Goal: Task Accomplishment & Management: Use online tool/utility

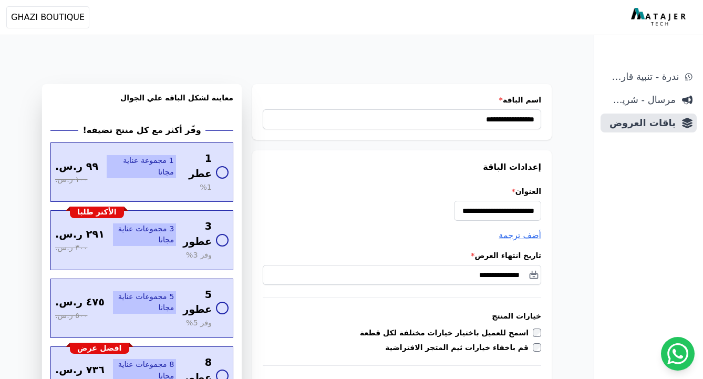
select select
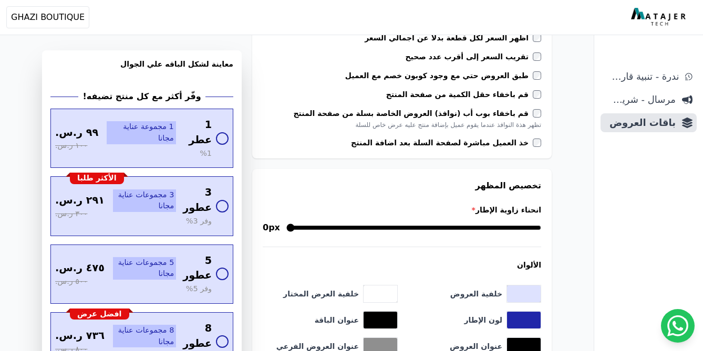
scroll to position [475, 0]
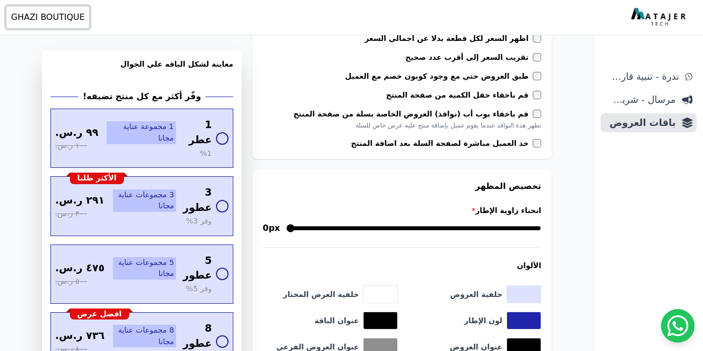
click at [71, 21] on span "GHAZI BOUTIQUE" at bounding box center [48, 17] width 74 height 13
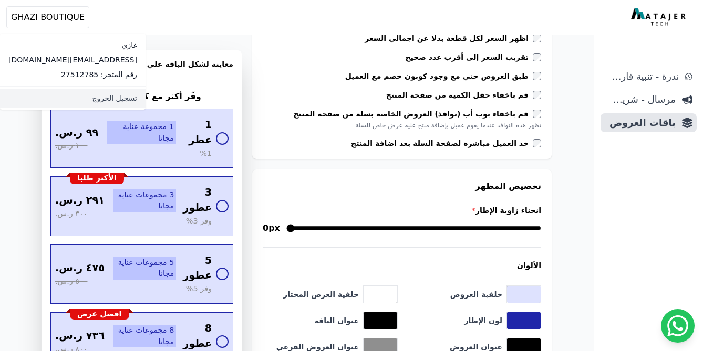
click at [75, 92] on link "تسجيل الخروج" at bounding box center [72, 98] width 145 height 19
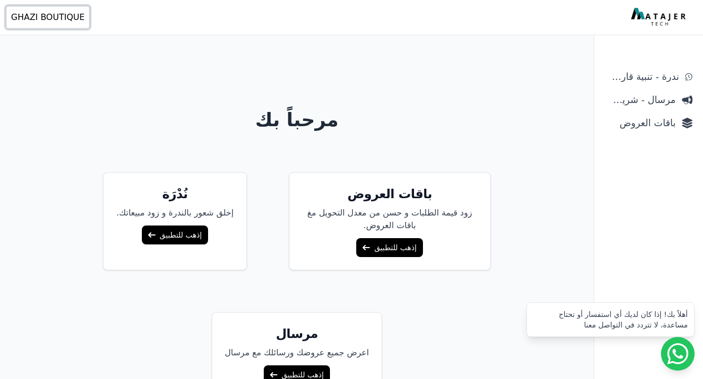
click at [61, 19] on span "GHAZI BOUTIQUE" at bounding box center [48, 17] width 74 height 13
click at [55, 9] on button "Open user menu GHAZI BOUTIQUE" at bounding box center [47, 17] width 83 height 22
click at [56, 16] on span "GHAZI BOUTIQUE" at bounding box center [48, 17] width 74 height 13
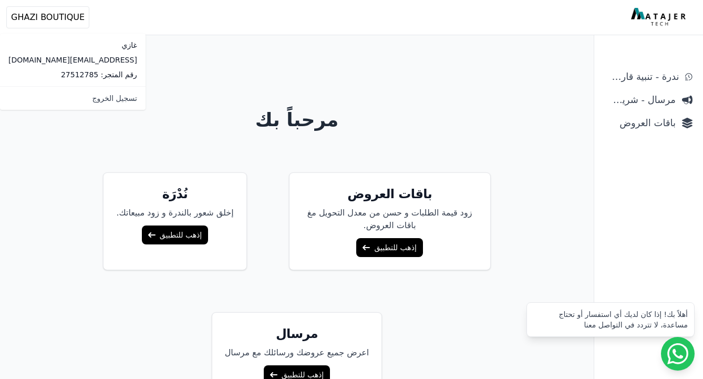
click at [87, 49] on p "غازي" at bounding box center [72, 45] width 129 height 11
click at [85, 46] on p "غازي" at bounding box center [72, 45] width 129 height 11
click at [306, 130] on h1 "مرحباً بك" at bounding box center [296, 119] width 593 height 21
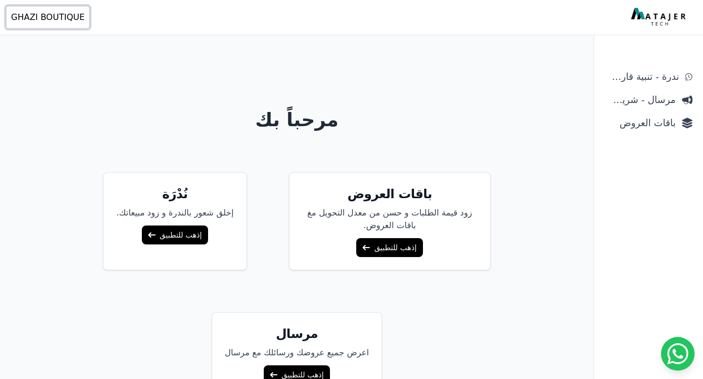
click at [58, 23] on button "Open user menu GHAZI BOUTIQUE" at bounding box center [47, 17] width 83 height 22
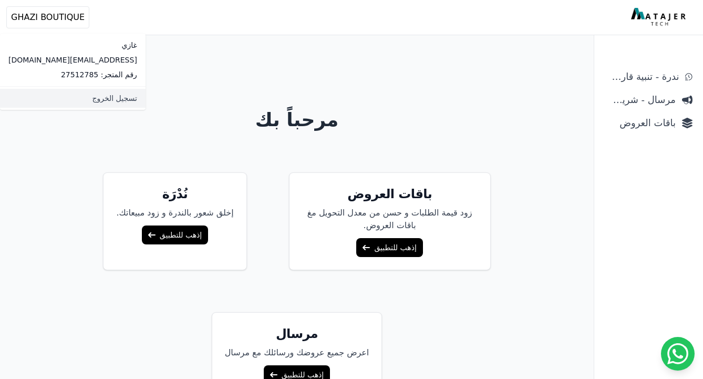
click at [51, 97] on link "تسجيل الخروج" at bounding box center [72, 98] width 145 height 19
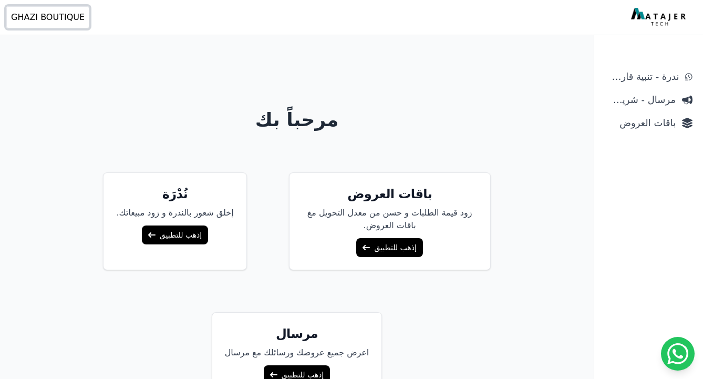
click at [85, 7] on button "Open user menu GHAZI BOUTIQUE" at bounding box center [47, 17] width 83 height 22
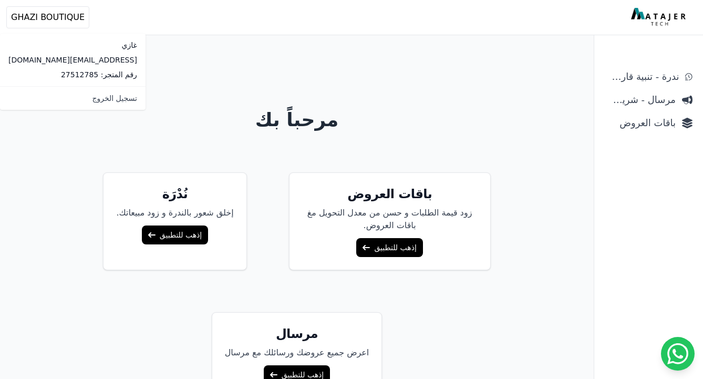
click at [59, 59] on p "[EMAIL_ADDRESS][DOMAIN_NAME]" at bounding box center [72, 60] width 129 height 11
click at [143, 85] on div "مرحباً بك باقات العروض زود قيمة الطلبات و حسن من معدل التحويل مغ باقات العروض. …" at bounding box center [296, 231] width 593 height 379
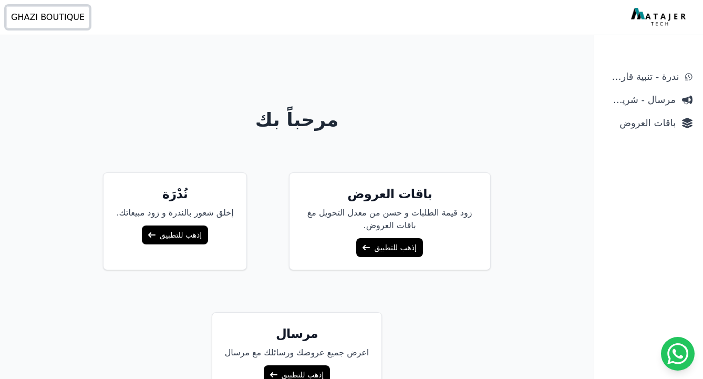
click at [64, 19] on span "GHAZI BOUTIQUE" at bounding box center [48, 17] width 74 height 13
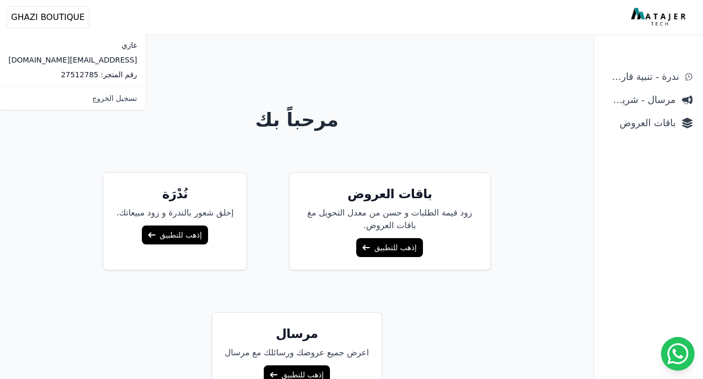
click at [79, 72] on p "رقم المتجر: 27512785" at bounding box center [72, 74] width 129 height 11
drag, startPoint x: 324, startPoint y: 69, endPoint x: 507, endPoint y: 82, distance: 183.7
click at [324, 69] on div "مرحباً بك باقات العروض زود قيمة الطلبات و حسن من معدل التحويل مغ باقات العروض. …" at bounding box center [296, 231] width 593 height 379
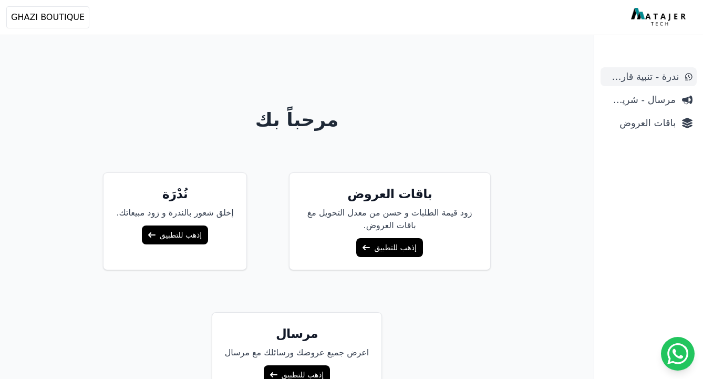
click at [679, 77] on link "ندرة - تنبية قارب علي النفاذ" at bounding box center [648, 76] width 96 height 19
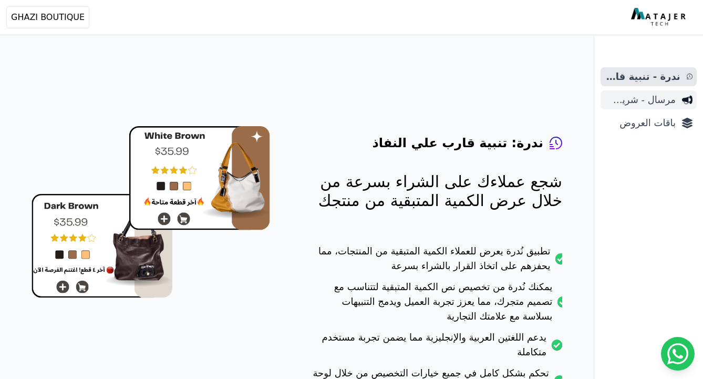
click at [667, 97] on span "مرسال - شريط دعاية" at bounding box center [639, 99] width 71 height 15
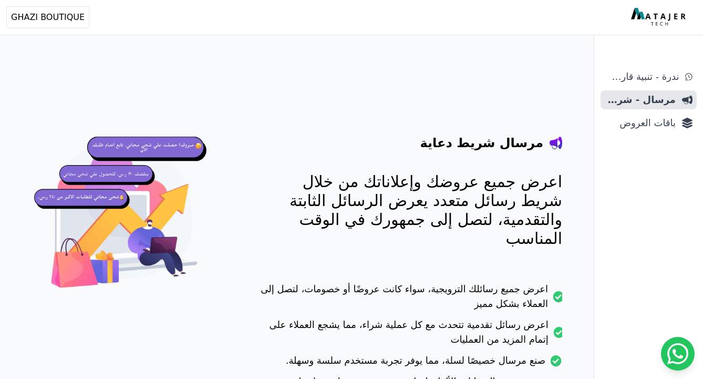
click at [655, 123] on span "باقات العروض" at bounding box center [639, 123] width 71 height 15
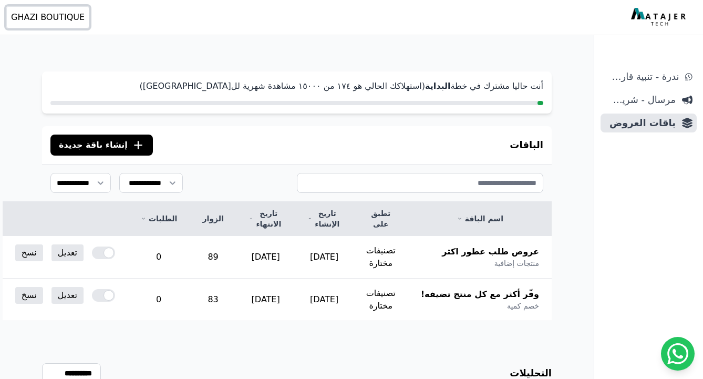
click at [66, 13] on span "GHAZI BOUTIQUE" at bounding box center [48, 17] width 74 height 13
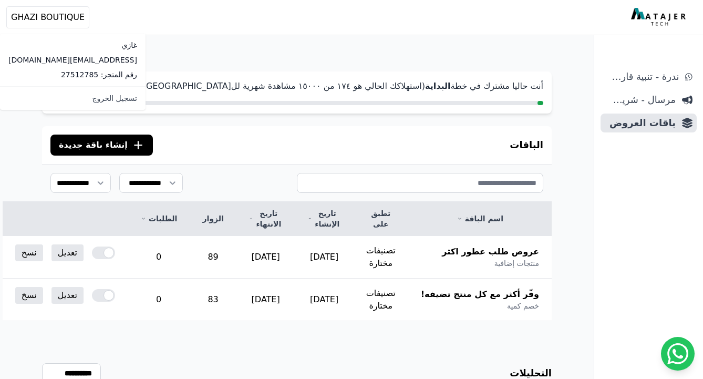
click at [153, 115] on div "**********" at bounding box center [296, 276] width 593 height 452
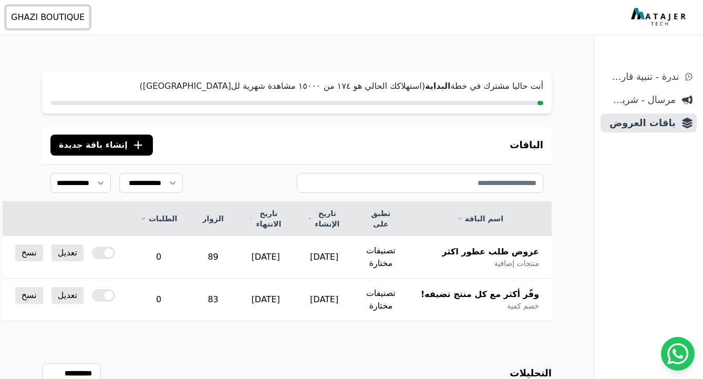
click at [48, 20] on span "GHAZI BOUTIQUE" at bounding box center [48, 17] width 74 height 13
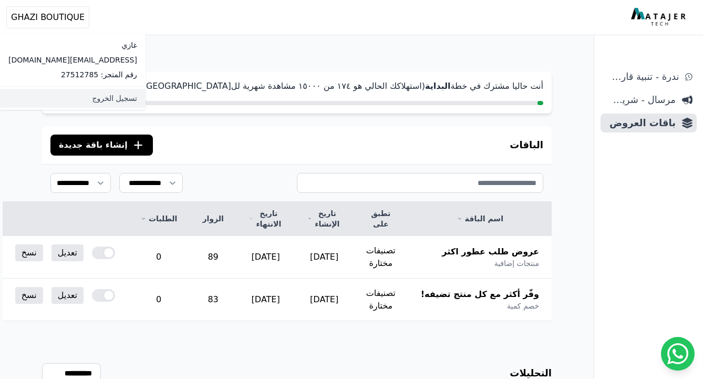
click at [67, 99] on link "تسجيل الخروج" at bounding box center [72, 98] width 145 height 19
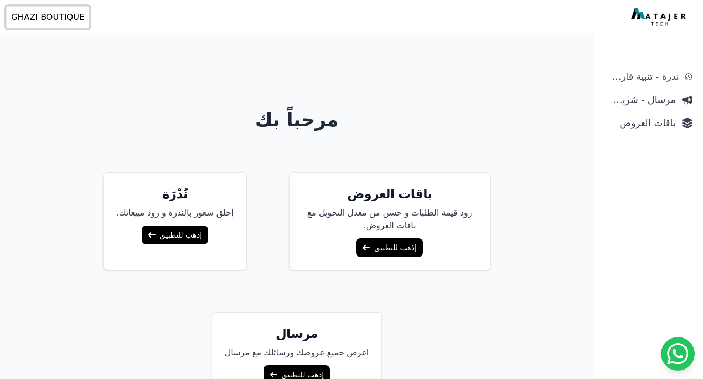
click at [56, 14] on span "GHAZI BOUTIQUE" at bounding box center [48, 17] width 74 height 13
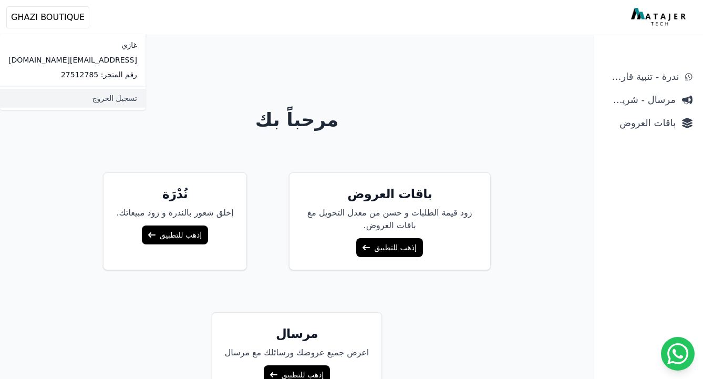
click at [71, 95] on link "تسجيل الخروج" at bounding box center [72, 98] width 145 height 19
click at [70, 64] on p "[EMAIL_ADDRESS][DOMAIN_NAME]" at bounding box center [72, 60] width 129 height 11
click at [74, 98] on link "تسجيل الخروج" at bounding box center [72, 98] width 145 height 19
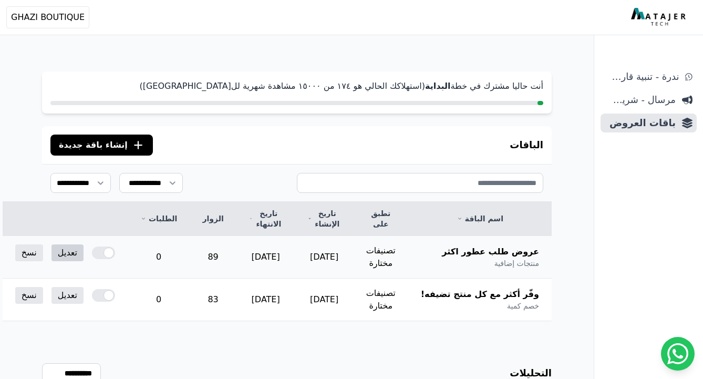
click at [83, 244] on link "تعديل" at bounding box center [67, 252] width 32 height 17
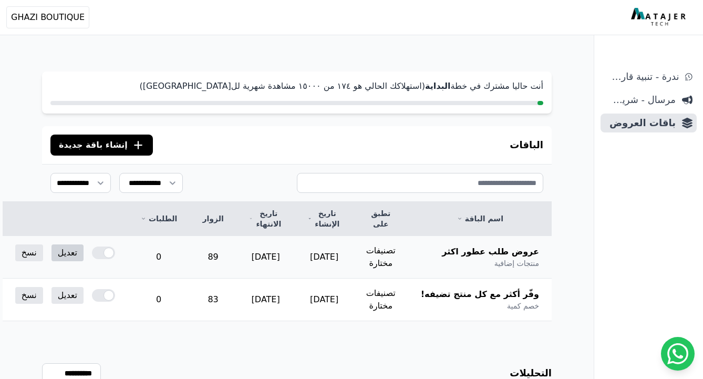
click at [83, 244] on link "تعديل" at bounding box center [67, 252] width 32 height 17
click at [83, 287] on link "تعديل" at bounding box center [67, 295] width 32 height 17
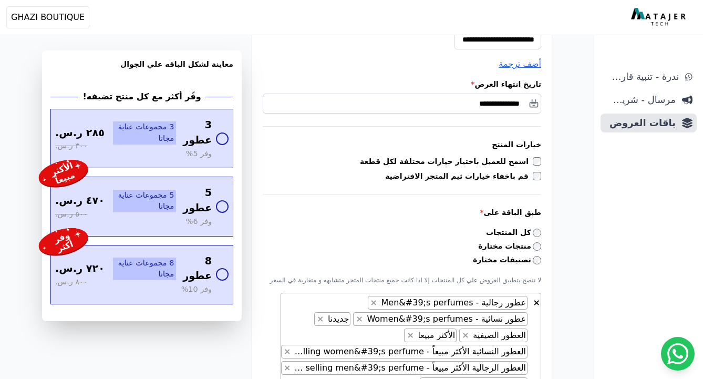
scroll to position [224, 0]
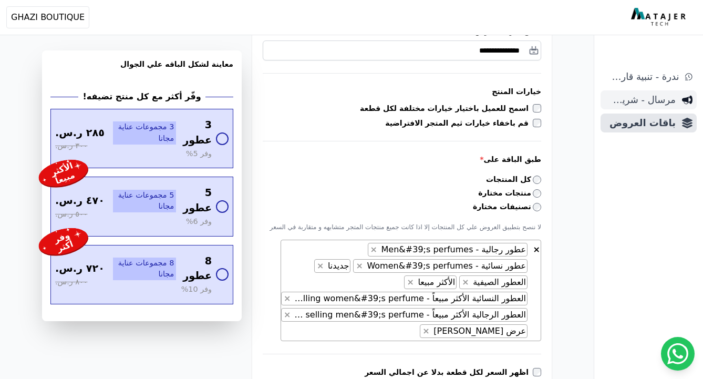
click at [661, 103] on span "مرسال - شريط دعاية" at bounding box center [639, 99] width 71 height 15
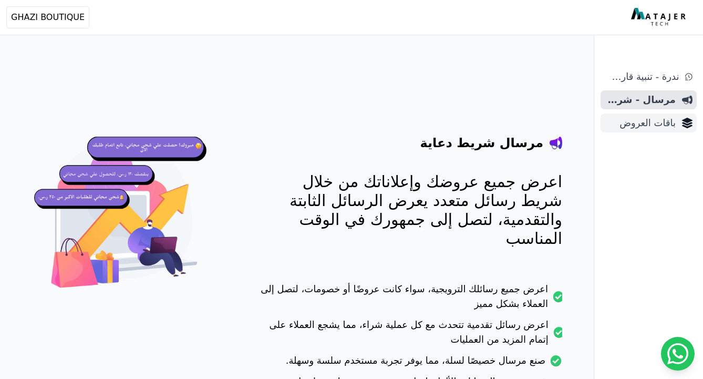
click at [661, 123] on span "باقات العروض" at bounding box center [639, 123] width 71 height 15
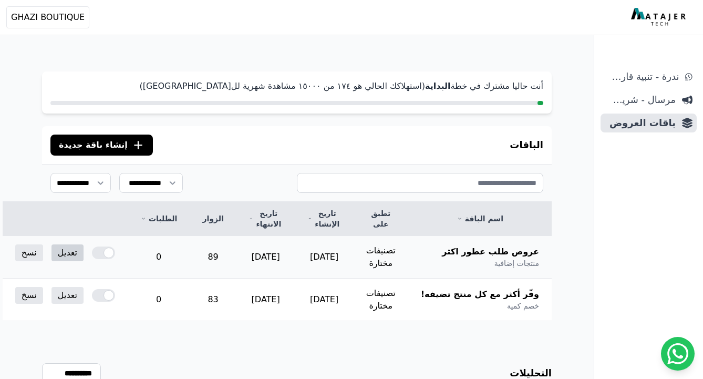
click at [83, 244] on link "تعديل" at bounding box center [67, 252] width 32 height 17
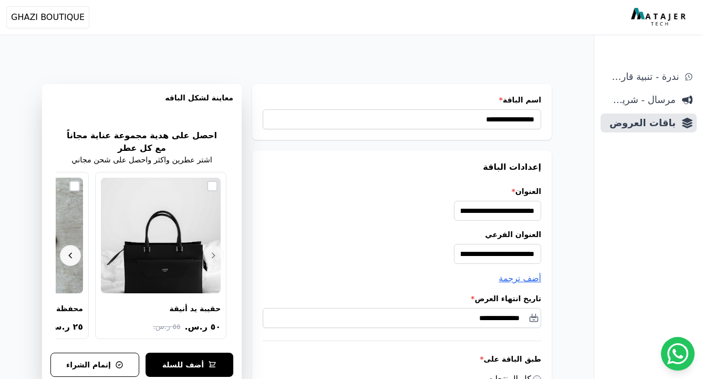
scroll to position [0, -2]
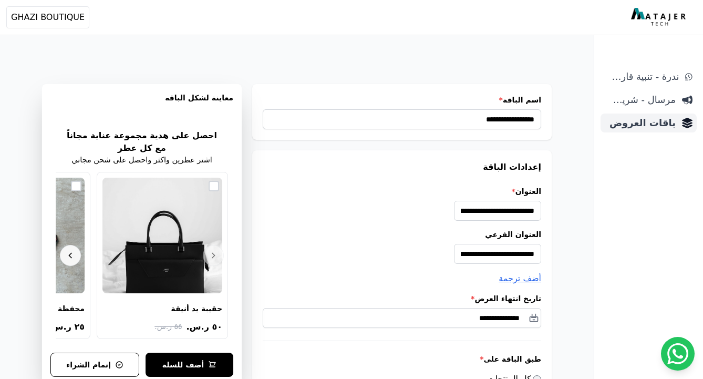
click at [649, 122] on span "باقات العروض" at bounding box center [639, 123] width 71 height 15
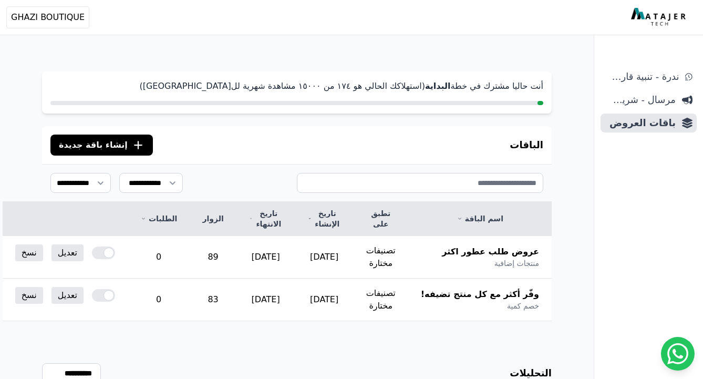
click at [97, 152] on button ".cls-1{fill:none;stroke:#fff;stroke-linecap:round;stroke-linejoin:round;stroke-…" at bounding box center [101, 144] width 102 height 21
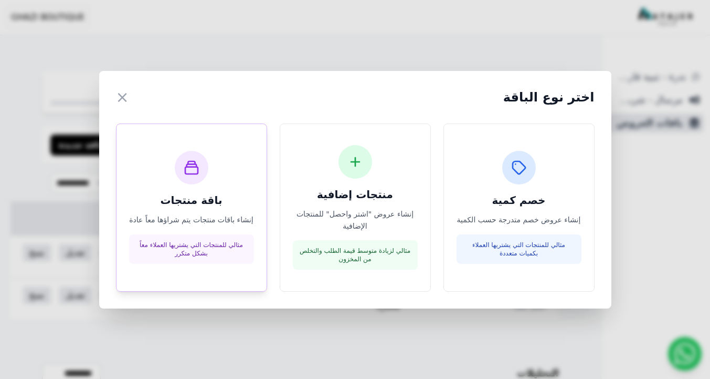
click at [222, 213] on div "باقة منتجات إنشاء باقات منتجات يتم شراؤها معاً عادة مثالي للمنتجات التي يشتريها…" at bounding box center [191, 207] width 125 height 113
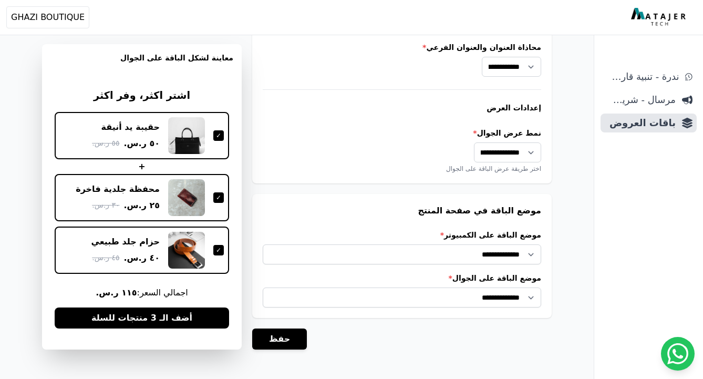
scroll to position [873, 0]
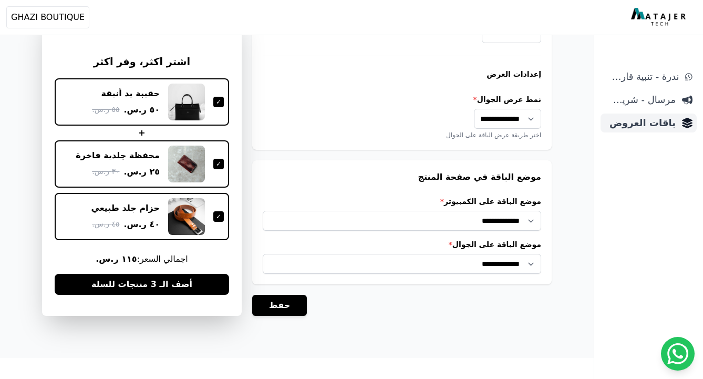
click at [650, 123] on span "باقات العروض" at bounding box center [639, 123] width 71 height 15
